Goal: Navigation & Orientation: Find specific page/section

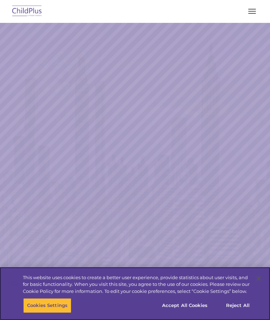
select select "MEDIUM"
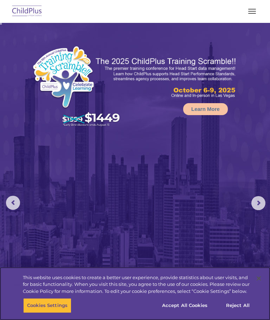
click at [194, 309] on button "Accept All Cookies" at bounding box center [184, 305] width 53 height 15
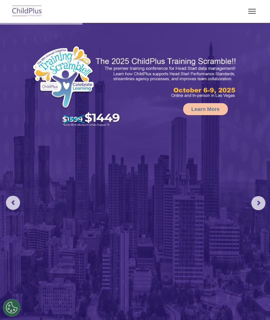
click at [260, 4] on div "Download Support | Schedule A Demo  MENU MENU Software ChildPlus: The original…" at bounding box center [135, 11] width 256 height 17
click at [251, 9] on span "button" at bounding box center [253, 9] width 8 height 1
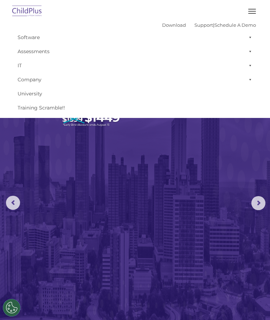
click at [253, 9] on span "button" at bounding box center [253, 9] width 8 height 1
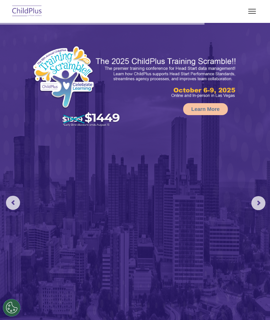
click at [256, 8] on button "button" at bounding box center [252, 11] width 15 height 11
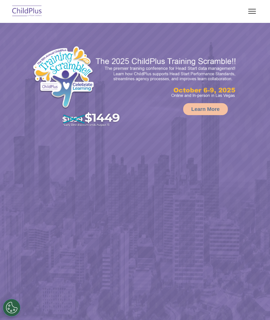
select select "MEDIUM"
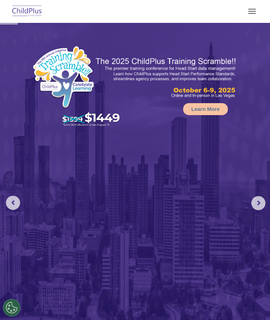
click at [257, 11] on button "button" at bounding box center [252, 11] width 15 height 11
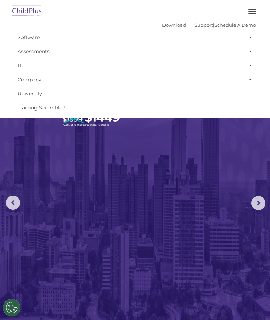
click at [250, 37] on span at bounding box center [249, 37] width 7 height 14
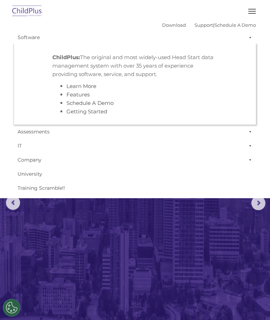
click at [251, 37] on span at bounding box center [249, 37] width 7 height 14
